Goal: Find contact information

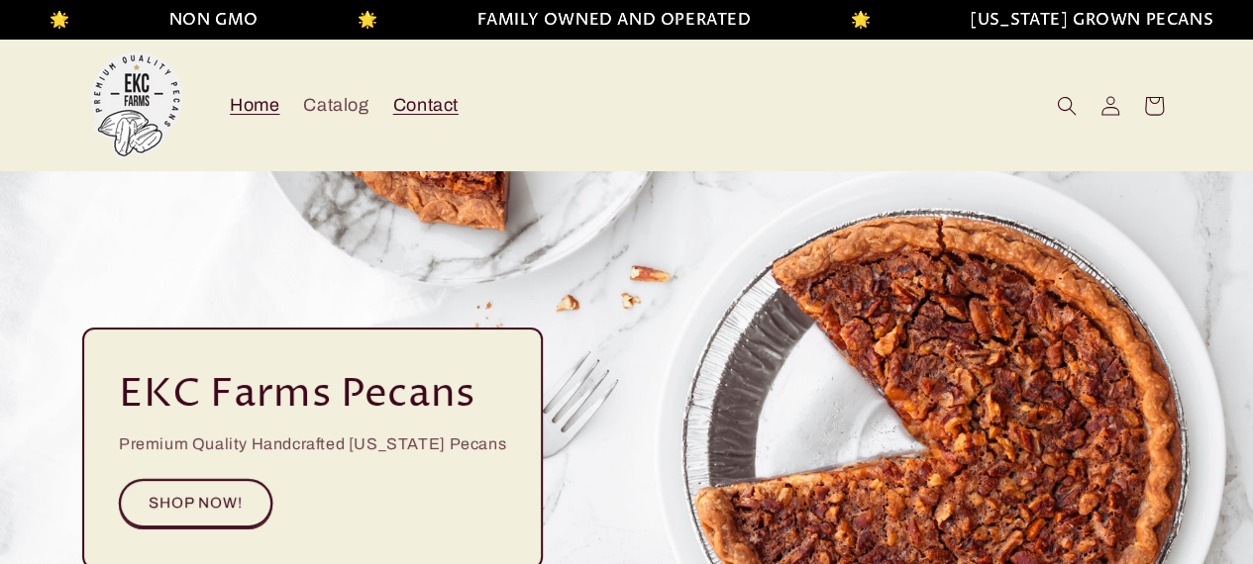
click at [409, 99] on span "Contact" at bounding box center [425, 105] width 65 height 23
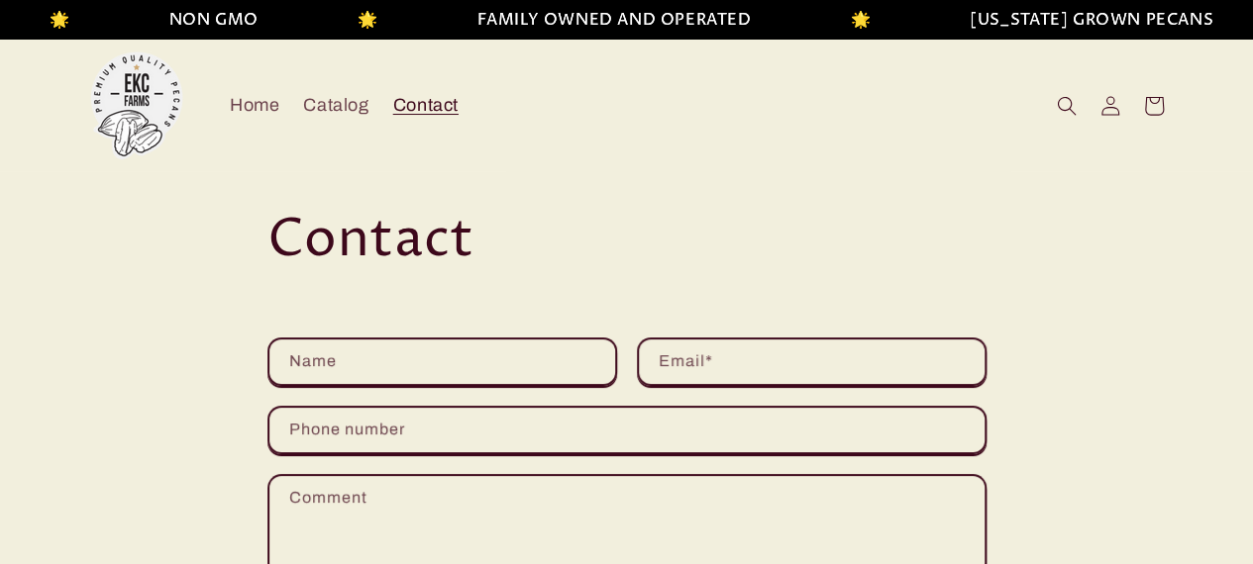
click at [891, 86] on header "Home Catalog Contact Log in Facebook Home Catalog Contact Search Log in Cart" at bounding box center [627, 106] width 1188 height 132
click at [1134, 79] on header "Home Catalog Contact Log in Facebook Home Catalog Contact Search Log in Cart" at bounding box center [627, 106] width 1188 height 132
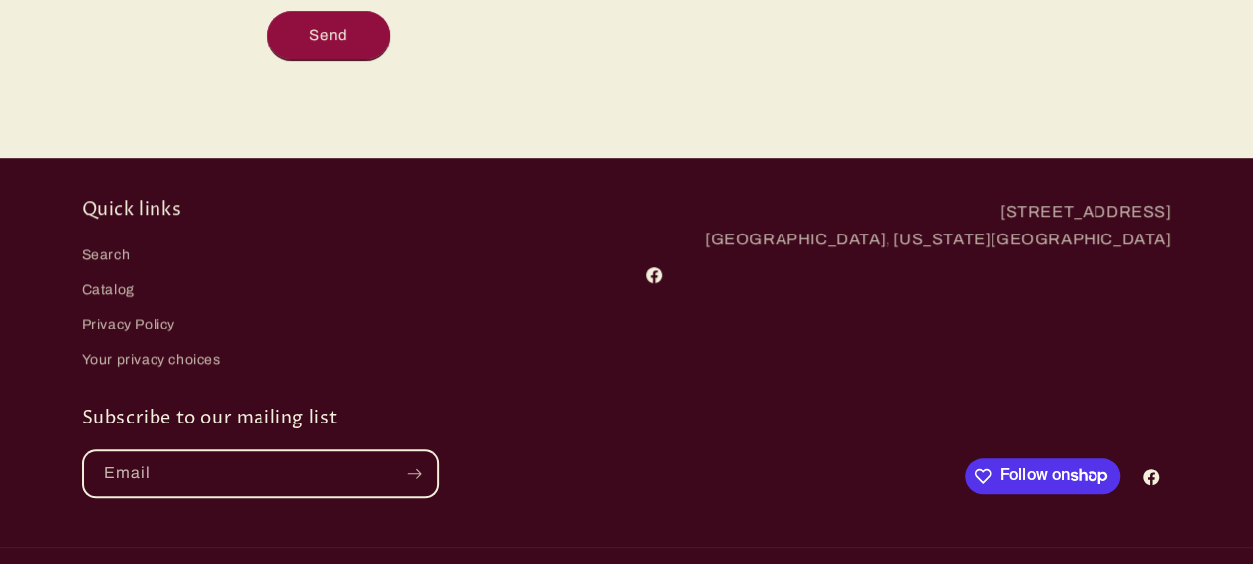
scroll to position [609, 0]
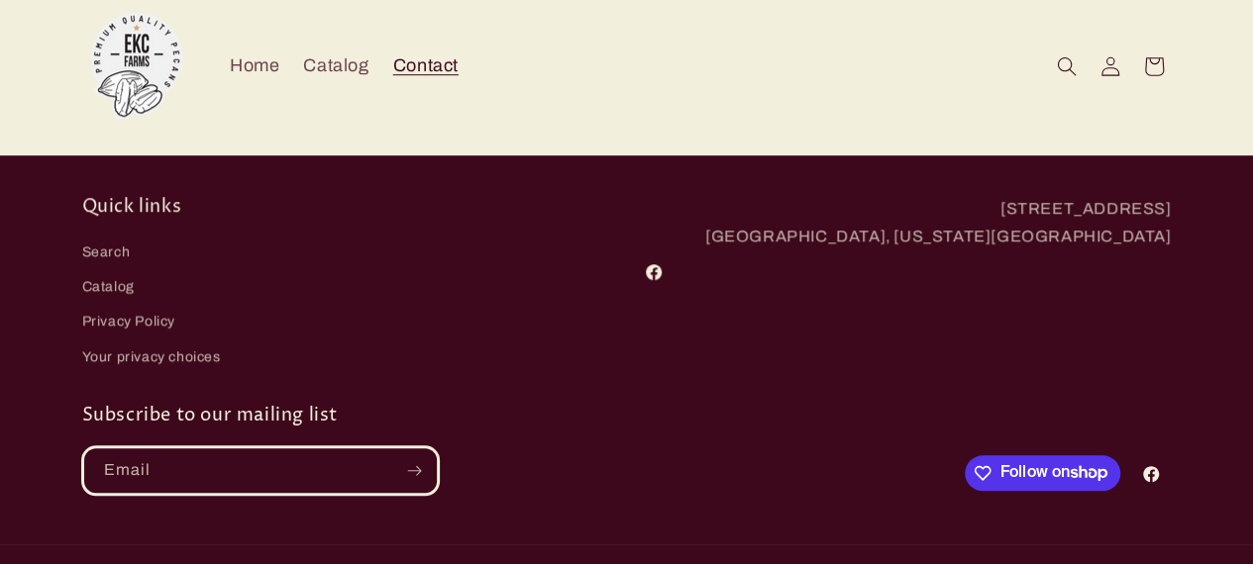
click at [429, 472] on button "Subscribe" at bounding box center [415, 471] width 44 height 49
click at [618, 377] on div "Quick links Search Catalog Privacy Policy Your privacy choices 2647 Eden Church…" at bounding box center [627, 370] width 1188 height 351
